Goal: Transaction & Acquisition: Purchase product/service

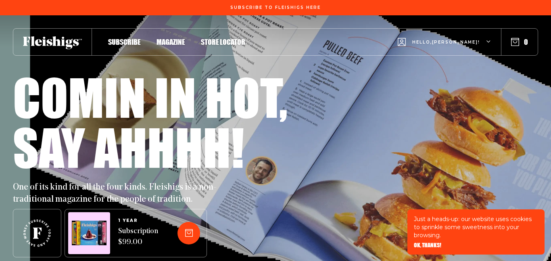
type input "[EMAIL_ADDRESS][DOMAIN_NAME]"
click at [167, 38] on span "Magazine" at bounding box center [171, 33] width 28 height 9
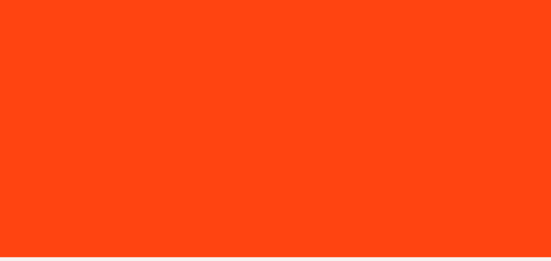
type input "[EMAIL_ADDRESS][DOMAIN_NAME]"
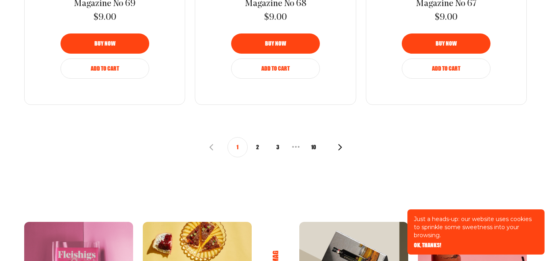
scroll to position [1003, 0]
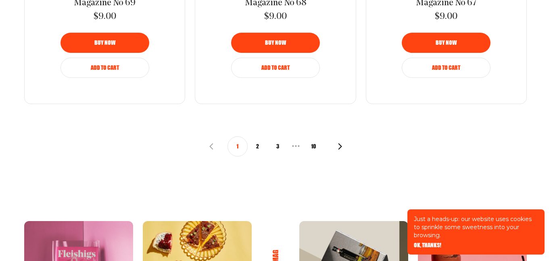
click at [257, 147] on button "2" at bounding box center [258, 146] width 20 height 20
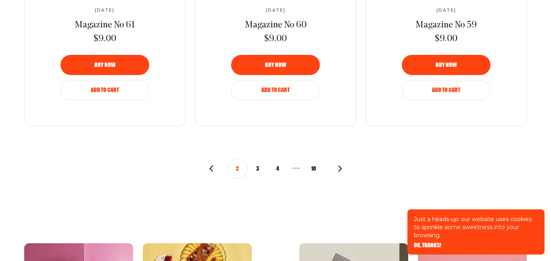
scroll to position [981, 0]
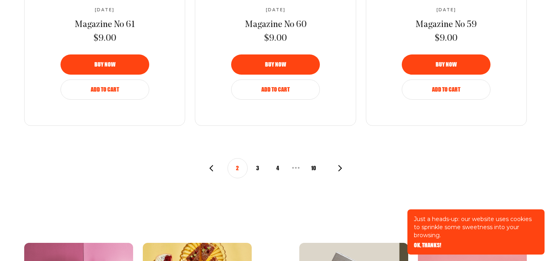
click at [257, 167] on button "3" at bounding box center [258, 168] width 20 height 20
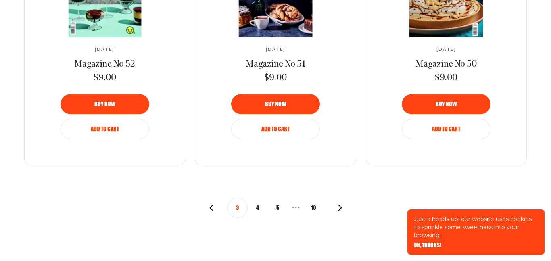
scroll to position [944, 0]
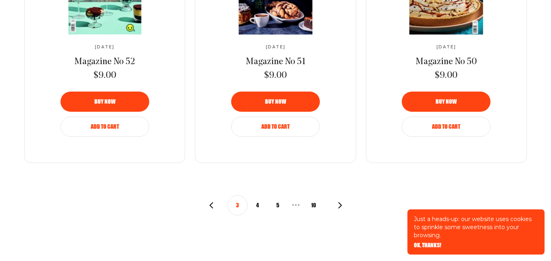
click at [255, 205] on button "4" at bounding box center [258, 205] width 20 height 20
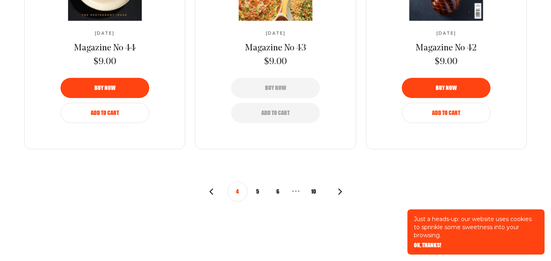
scroll to position [959, 0]
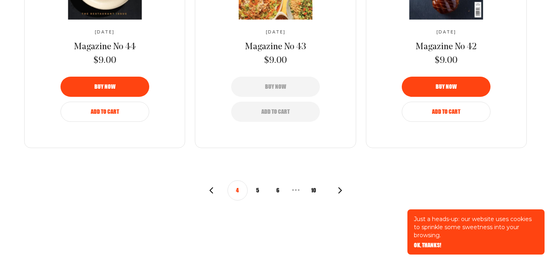
click at [257, 193] on button "5" at bounding box center [258, 190] width 20 height 20
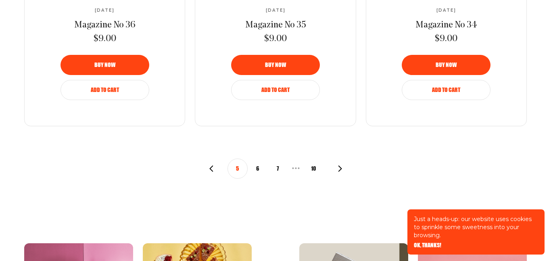
scroll to position [981, 0]
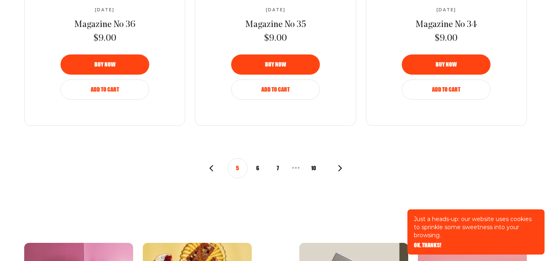
click at [258, 167] on button "6" at bounding box center [258, 168] width 20 height 20
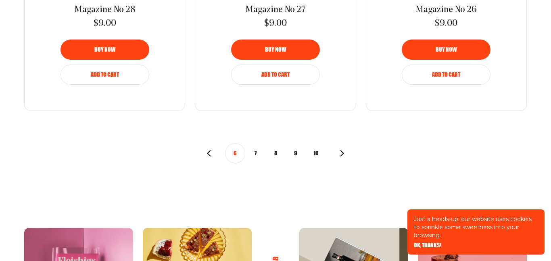
scroll to position [998, 0]
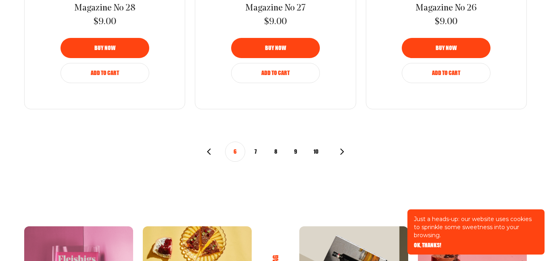
click at [254, 151] on button "7" at bounding box center [255, 152] width 20 height 20
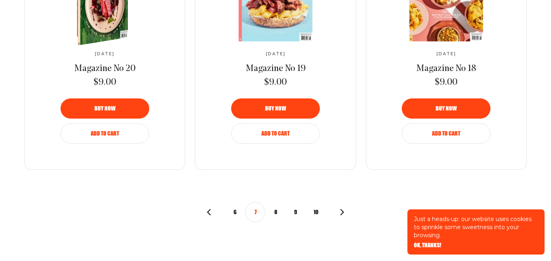
scroll to position [950, 0]
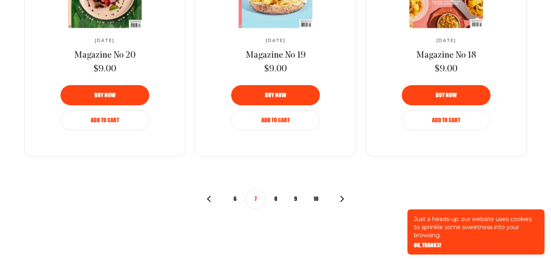
click at [275, 202] on button "8" at bounding box center [276, 199] width 20 height 20
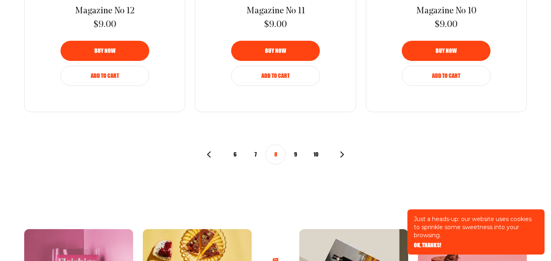
scroll to position [998, 0]
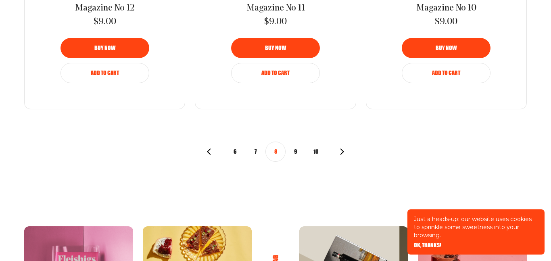
click at [294, 151] on button "9" at bounding box center [296, 152] width 20 height 20
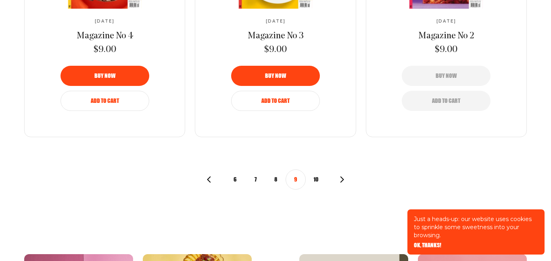
scroll to position [970, 0]
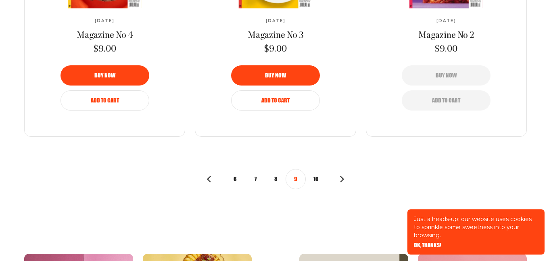
click at [317, 180] on button "10" at bounding box center [316, 179] width 20 height 20
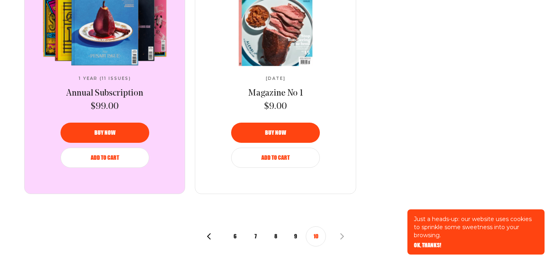
scroll to position [396, 0]
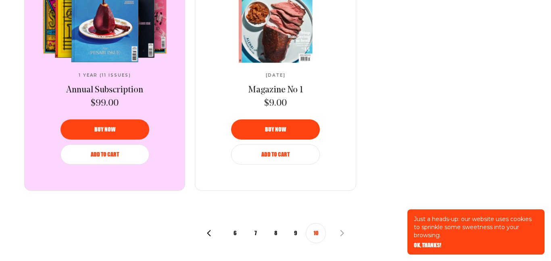
click at [297, 232] on button "9" at bounding box center [296, 233] width 20 height 20
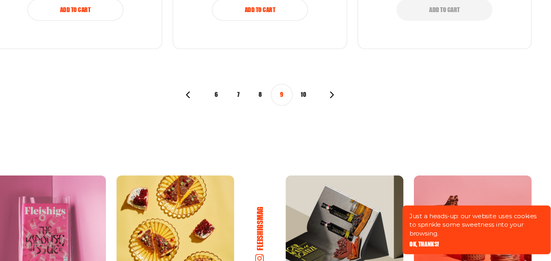
scroll to position [1045, 0]
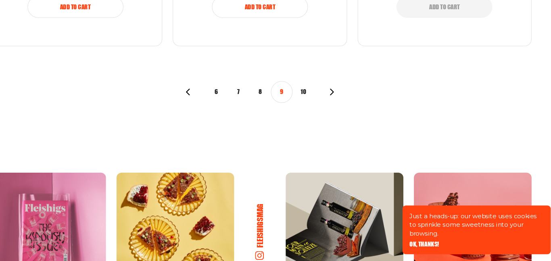
click at [274, 106] on button "8" at bounding box center [276, 104] width 20 height 20
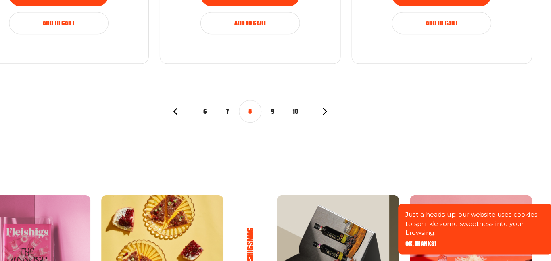
scroll to position [1023, 0]
click at [257, 126] on button "7" at bounding box center [255, 127] width 20 height 20
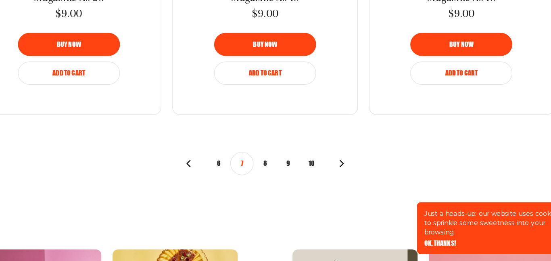
scroll to position [983, 0]
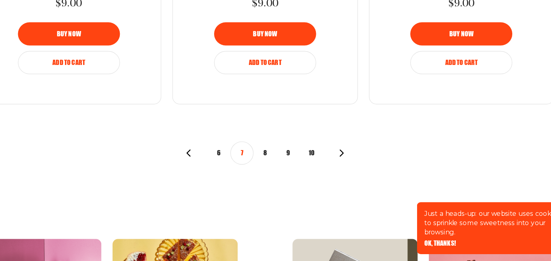
click at [236, 166] on button "6" at bounding box center [235, 167] width 20 height 20
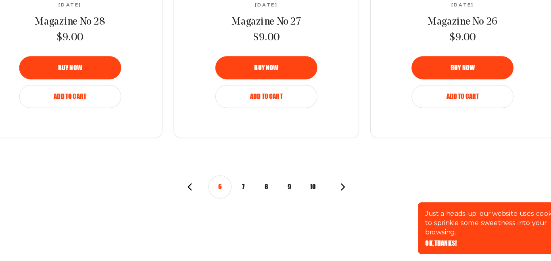
scroll to position [955, 0]
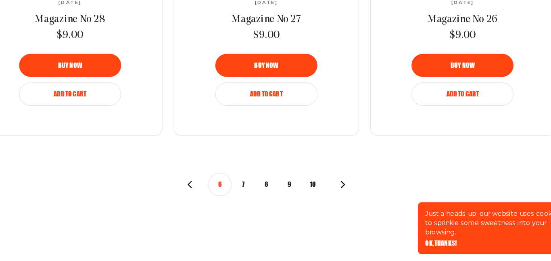
click at [209, 192] on use "button" at bounding box center [209, 194] width 4 height 6
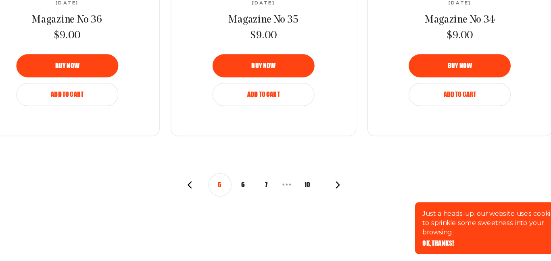
scroll to position [958, 0]
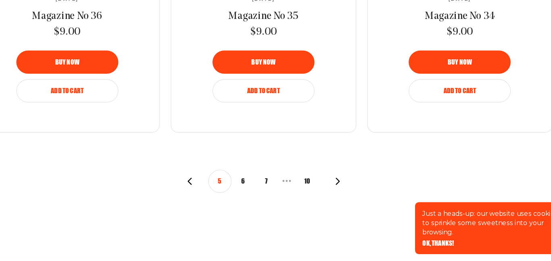
click at [211, 189] on icon "button" at bounding box center [211, 191] width 6 height 6
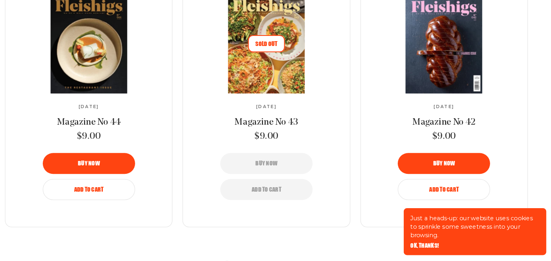
scroll to position [879, 0]
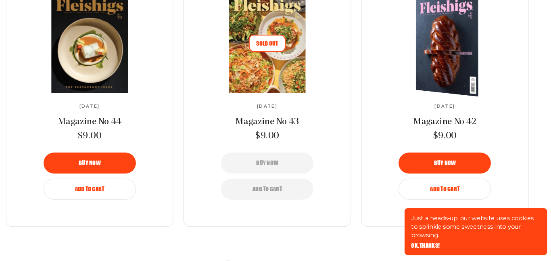
click at [445, 194] on button "Add to Cart" at bounding box center [446, 191] width 89 height 20
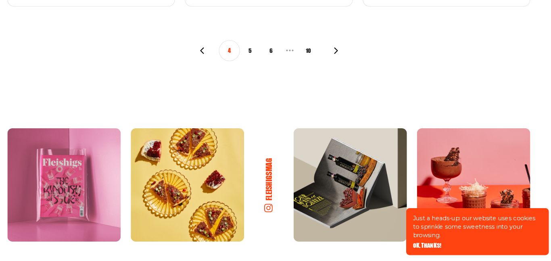
scroll to position [1109, 0]
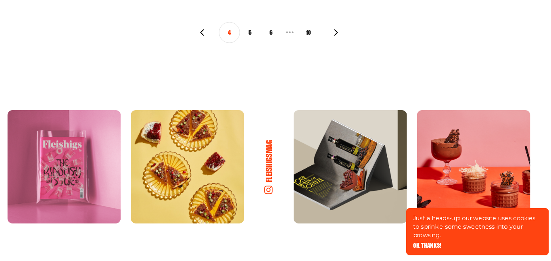
click at [209, 41] on icon "button" at bounding box center [211, 40] width 6 height 6
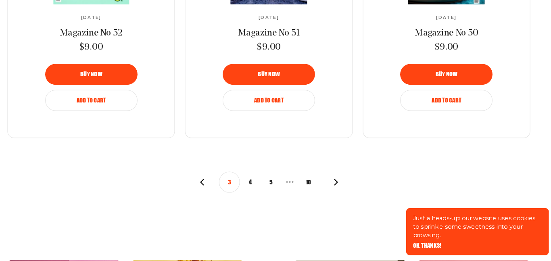
scroll to position [965, 0]
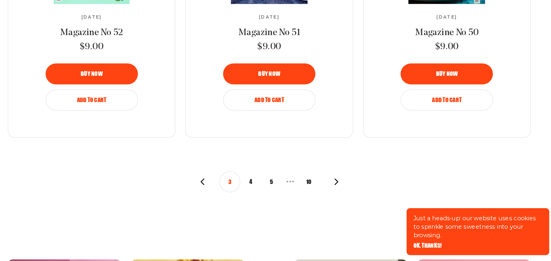
click at [209, 186] on icon "button" at bounding box center [211, 184] width 6 height 6
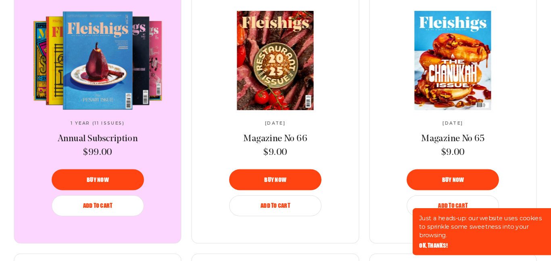
scroll to position [344, 0]
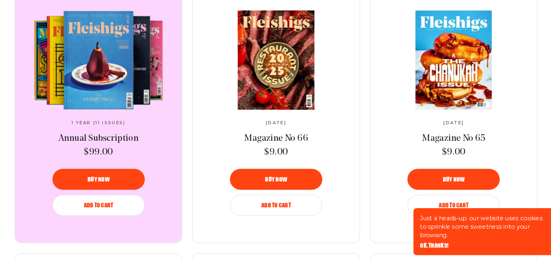
click at [444, 74] on img at bounding box center [446, 66] width 135 height 95
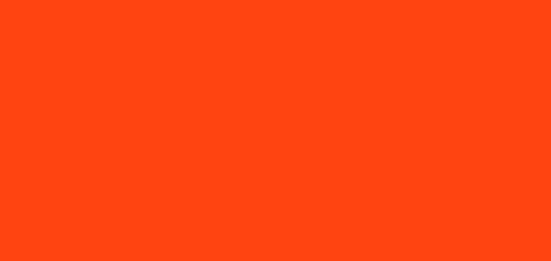
type input "[EMAIL_ADDRESS][DOMAIN_NAME]"
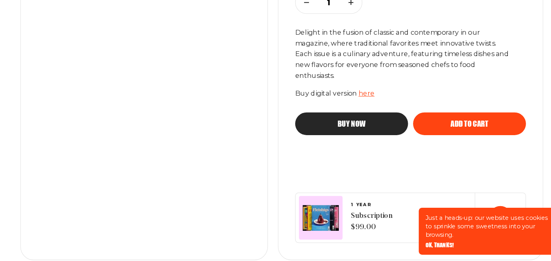
scroll to position [222, 0]
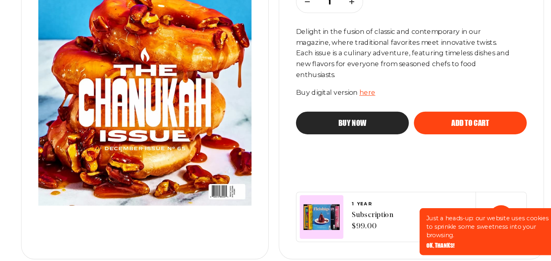
click at [475, 128] on div "Add to cart" at bounding box center [456, 127] width 76 height 7
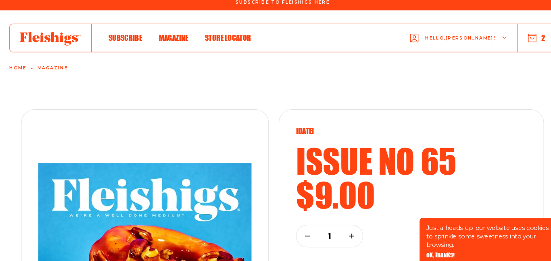
scroll to position [0, 0]
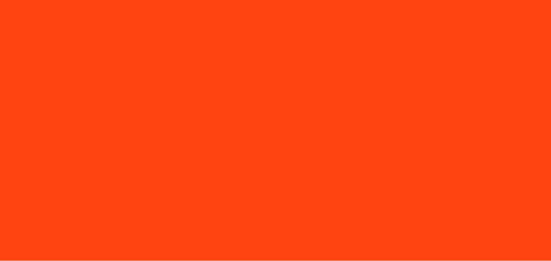
scroll to position [343, 0]
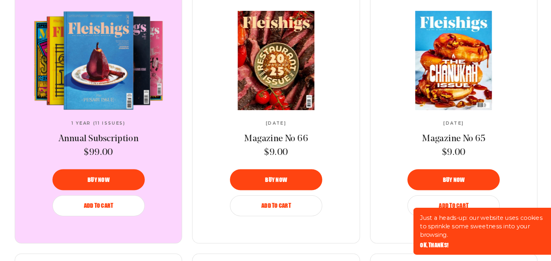
type input "[EMAIL_ADDRESS][DOMAIN_NAME]"
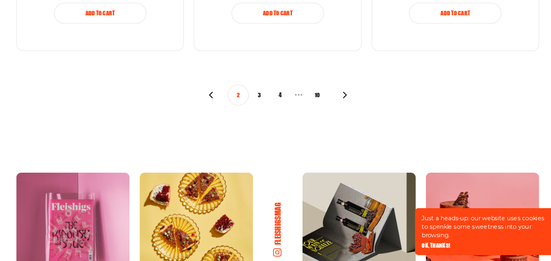
scroll to position [1049, 0]
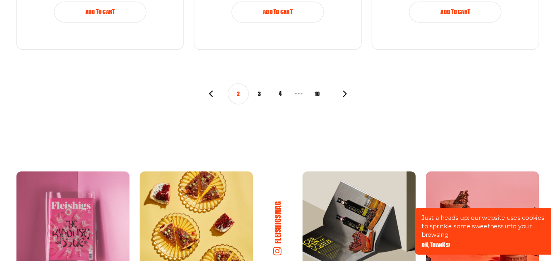
click at [210, 100] on icon "button" at bounding box center [211, 100] width 6 height 6
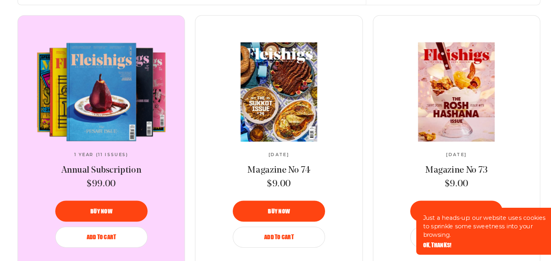
scroll to position [314, 0]
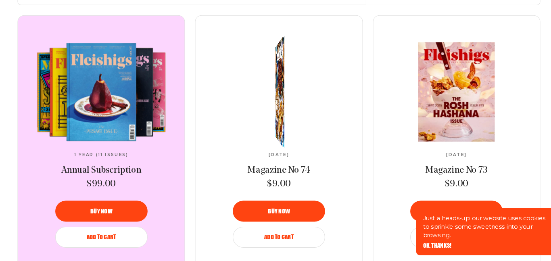
click at [270, 99] on img at bounding box center [277, 98] width 15 height 120
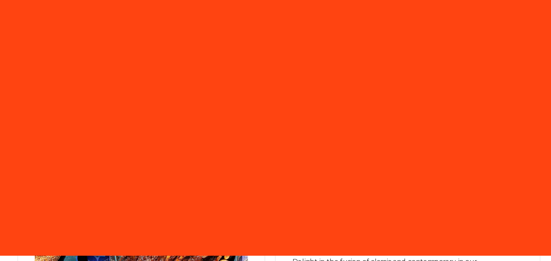
type input "[EMAIL_ADDRESS][DOMAIN_NAME]"
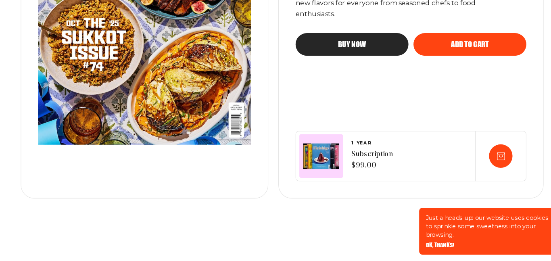
scroll to position [280, 0]
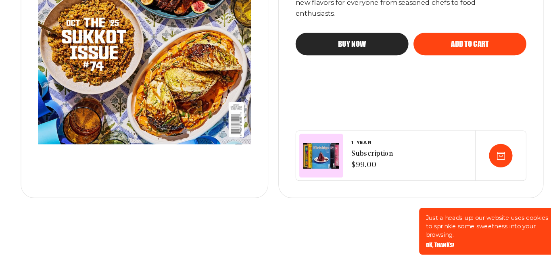
click at [432, 243] on span "OK, THANKS!" at bounding box center [427, 240] width 27 height 6
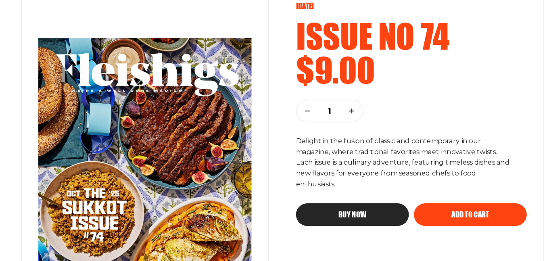
scroll to position [117, 0]
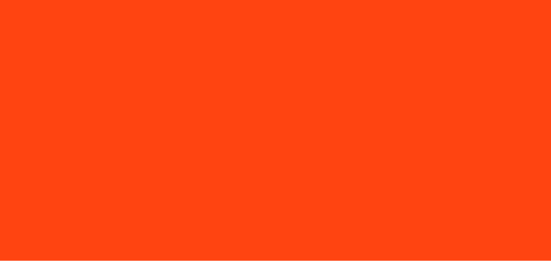
scroll to position [313, 0]
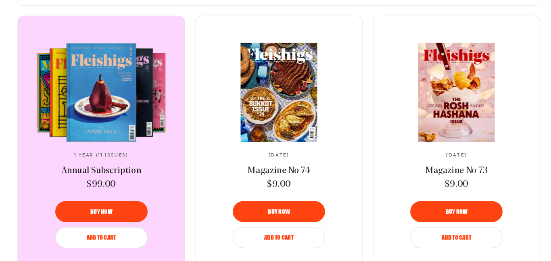
type input "[EMAIL_ADDRESS][DOMAIN_NAME]"
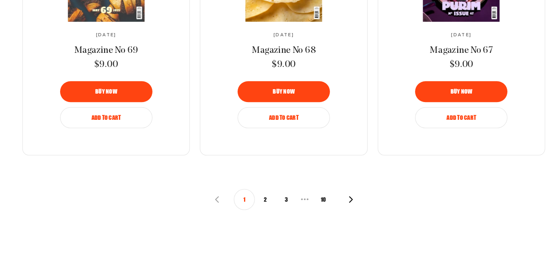
scroll to position [949, 0]
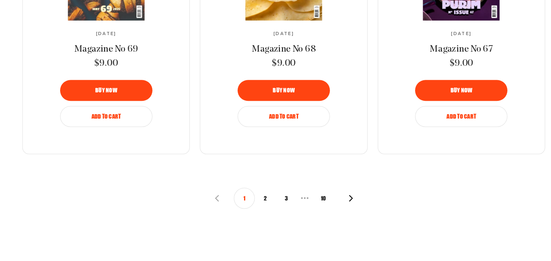
click at [259, 198] on button "2" at bounding box center [258, 200] width 20 height 20
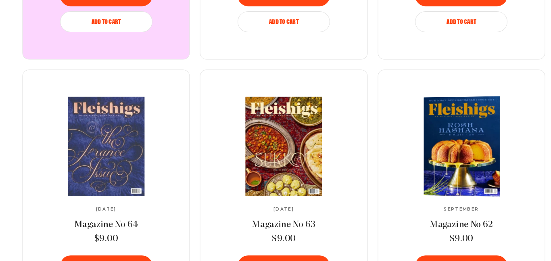
scroll to position [522, 0]
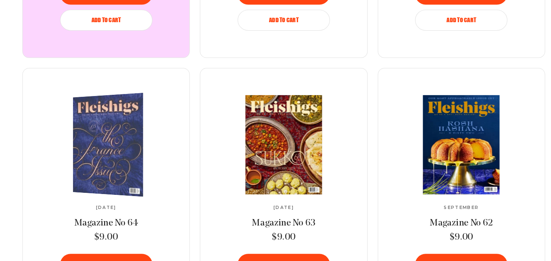
click at [88, 155] on img at bounding box center [110, 148] width 124 height 104
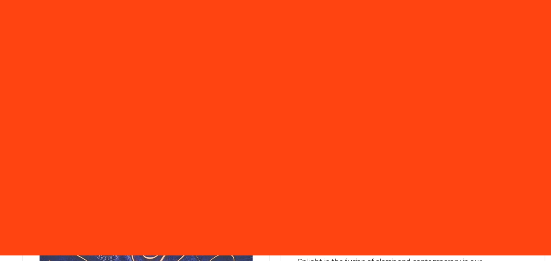
type input "[EMAIL_ADDRESS][DOMAIN_NAME]"
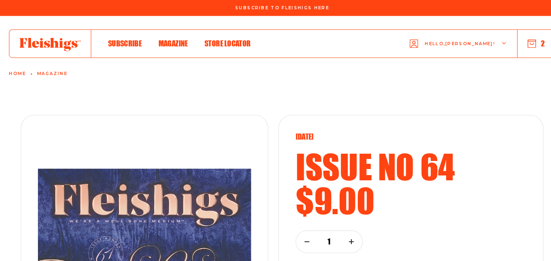
click at [520, 43] on button "2" at bounding box center [520, 42] width 17 height 9
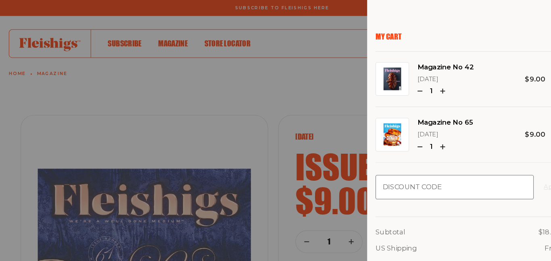
scroll to position [54, 0]
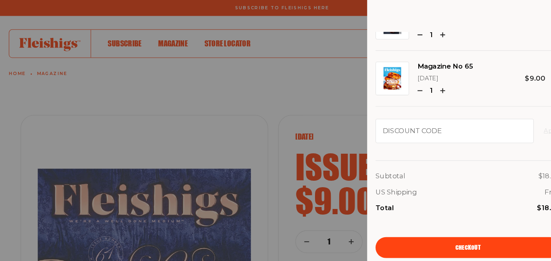
click at [466, 238] on link "Checkout" at bounding box center [455, 238] width 178 height 20
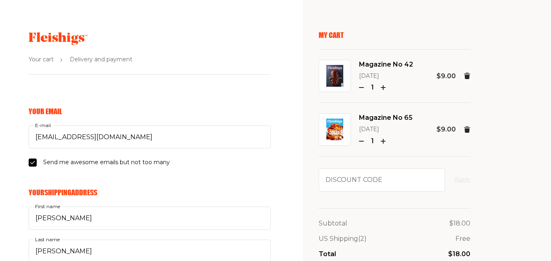
select select "US"
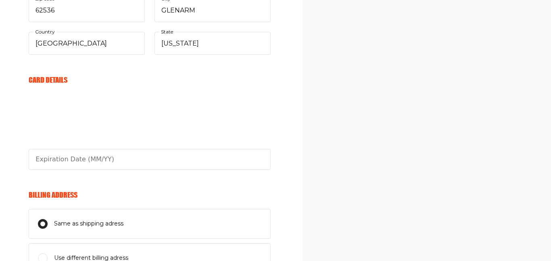
scroll to position [341, 0]
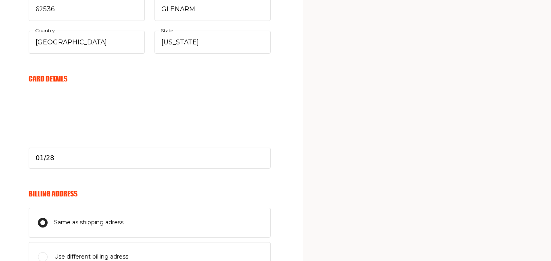
click at [9, 119] on div "Your Email amandareed7@outlook.com E-mail Send me awesome emails but not too ma…" at bounding box center [135, 79] width 271 height 626
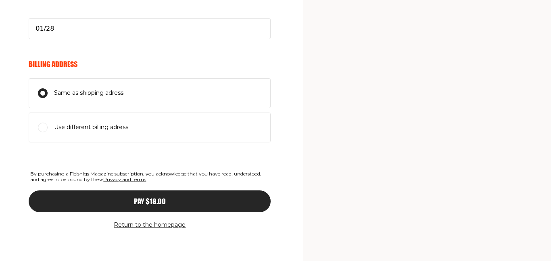
scroll to position [472, 0]
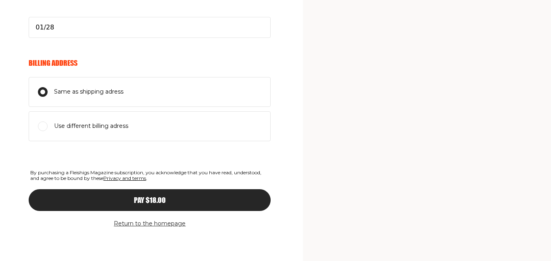
click at [123, 199] on div "Pay $18.00" at bounding box center [150, 200] width 210 height 7
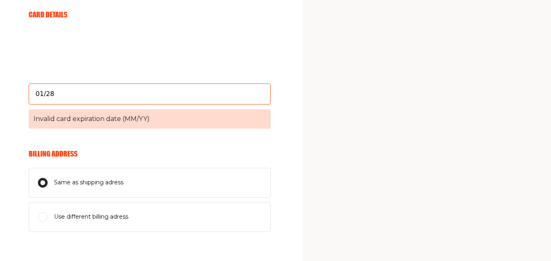
scroll to position [405, 0]
click at [73, 98] on input "01/28" at bounding box center [150, 94] width 242 height 21
click at [119, 95] on input "01/28" at bounding box center [150, 94] width 242 height 21
click at [3, 145] on div "Your Email amandareed7@outlook.com E-mail Send me awesome emails but not too ma…" at bounding box center [135, 27] width 271 height 650
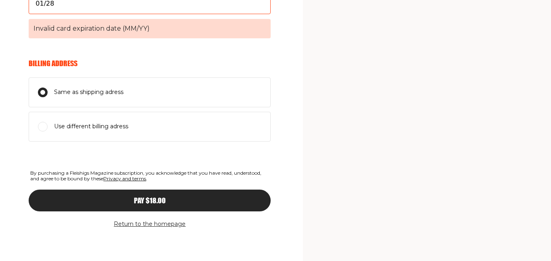
scroll to position [496, 0]
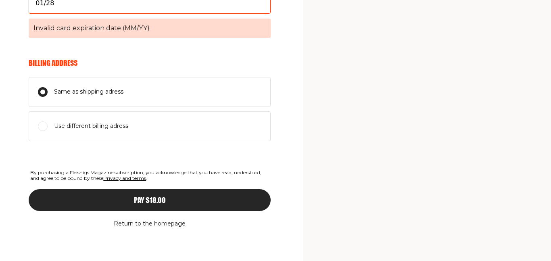
click at [105, 198] on div "Pay $18.00" at bounding box center [150, 200] width 210 height 7
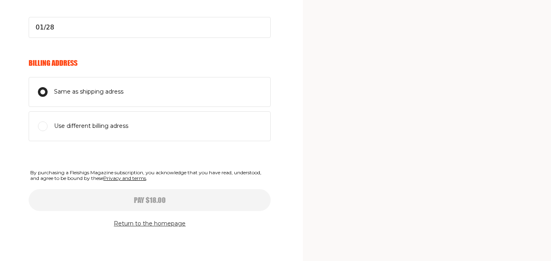
scroll to position [472, 0]
type input "01/28"
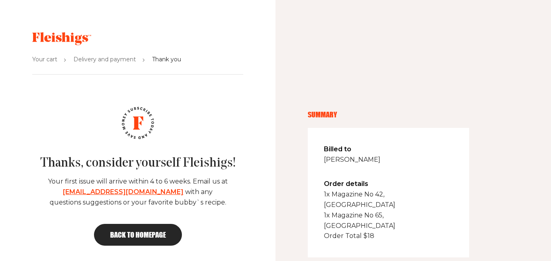
click at [131, 237] on span "Back to homepage" at bounding box center [138, 234] width 56 height 7
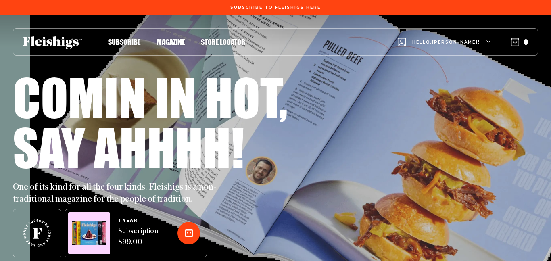
type input "[EMAIL_ADDRESS][DOMAIN_NAME]"
click at [489, 41] on icon "button" at bounding box center [489, 42] width 5 height 5
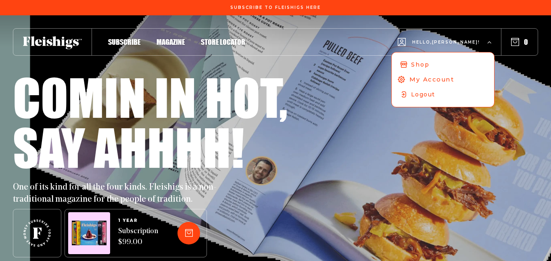
click at [454, 79] on span "My Account" at bounding box center [432, 79] width 45 height 9
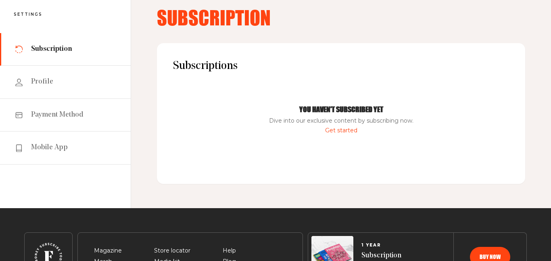
scroll to position [44, 0]
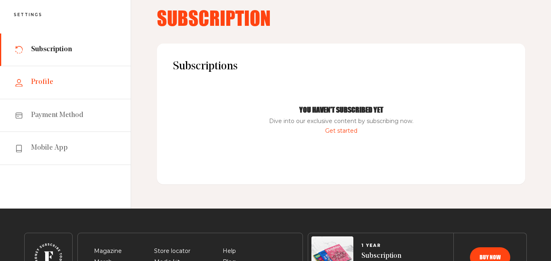
click at [54, 86] on link "Profile" at bounding box center [65, 82] width 131 height 33
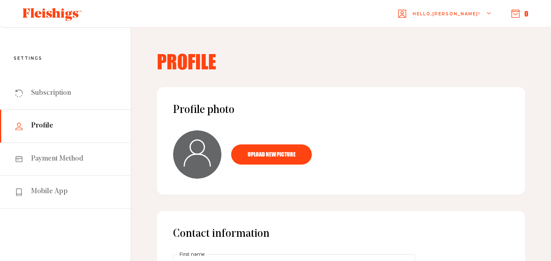
click at [489, 13] on use "button" at bounding box center [489, 13] width 4 height 2
click at [65, 97] on span "Subscription" at bounding box center [51, 93] width 40 height 10
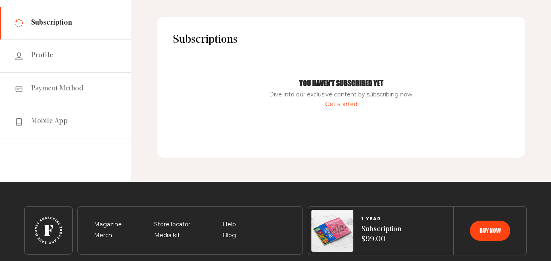
scroll to position [69, 0]
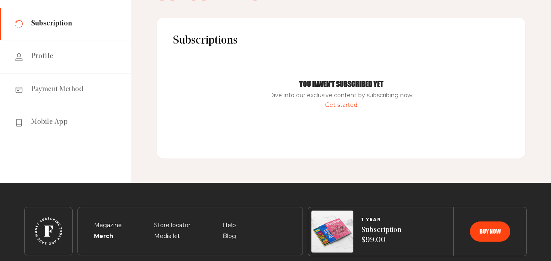
click at [107, 232] on span "Merch" at bounding box center [103, 227] width 18 height 10
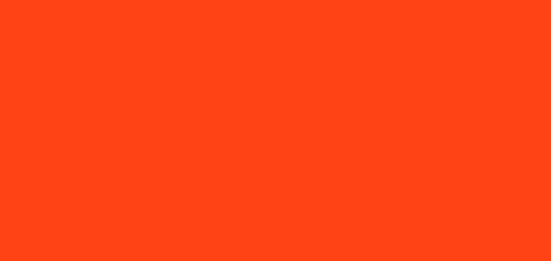
type input "[EMAIL_ADDRESS][DOMAIN_NAME]"
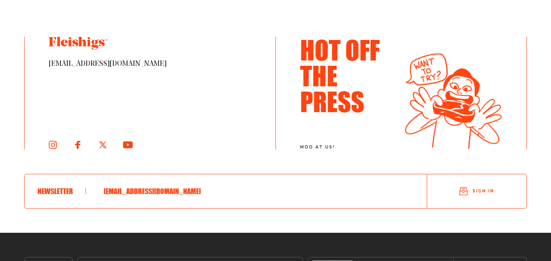
scroll to position [1344, 0]
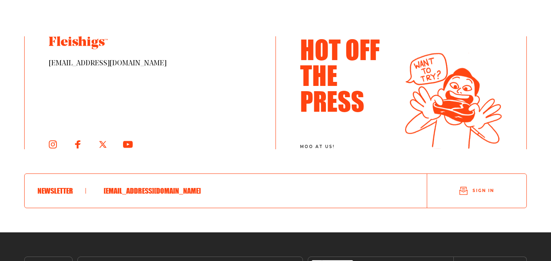
click at [484, 188] on span "Sign in" at bounding box center [484, 191] width 22 height 6
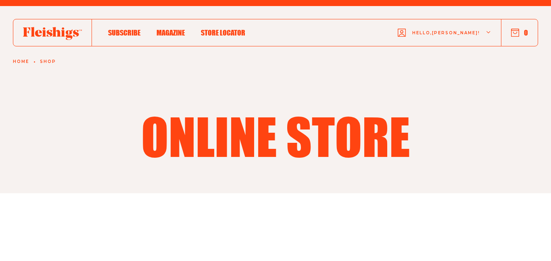
scroll to position [0, 0]
